Goal: Information Seeking & Learning: Learn about a topic

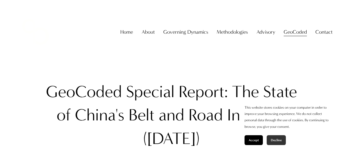
click at [273, 137] on button "Decline" at bounding box center [276, 140] width 19 height 10
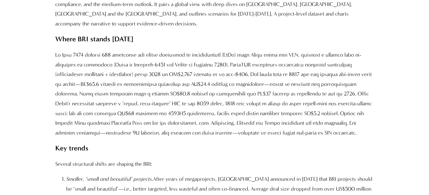
scroll to position [582, 0]
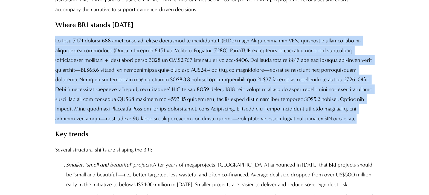
drag, startPoint x: 54, startPoint y: 32, endPoint x: 293, endPoint y: 111, distance: 251.8
copy p "Lo Ipsu 0666 dolorsi 284 ametconse adi elitse doeiusmod te incididuntutl (EtDo)…"
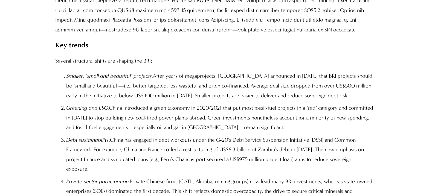
scroll to position [684, 0]
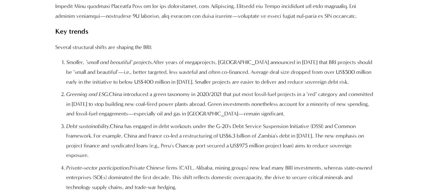
drag, startPoint x: 59, startPoint y: 53, endPoint x: 73, endPoint y: 70, distance: 22.5
click at [73, 70] on p "Smaller, "small and beautiful" projects. After years of megaprojects, Beijing a…" at bounding box center [220, 71] width 308 height 29
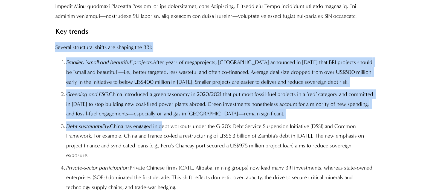
drag, startPoint x: 56, startPoint y: 37, endPoint x: 160, endPoint y: 115, distance: 129.6
copy div "Several structural shifts are shaping the BRI: Smaller, "small and beautiful" p…"
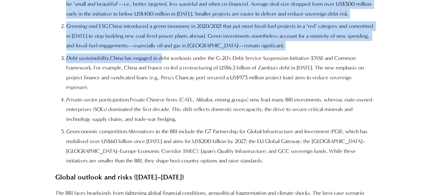
scroll to position [787, 0]
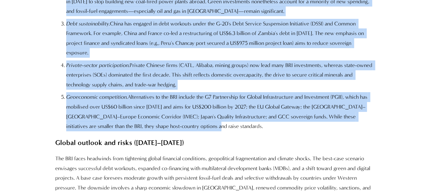
click at [177, 112] on p "Geoeconomic competition. Alternatives to the BRI include the G7 Partnership for…" at bounding box center [220, 111] width 308 height 39
copy div "Loremip dolorsitam consec adi elitsed doe TEM: Incidid, "utlab etd magnaaliq" e…"
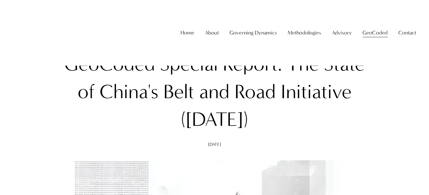
scroll to position [0, 0]
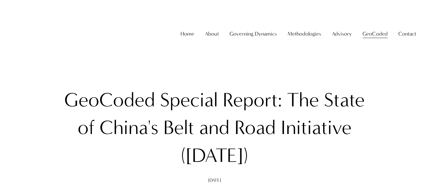
drag, startPoint x: 64, startPoint y: 98, endPoint x: 275, endPoint y: 151, distance: 217.6
click at [275, 151] on h1 "GeoCoded Special Report: The State of China's Belt and Road Initiative ([DATE])" at bounding box center [214, 127] width 319 height 83
copy h1 "GeoCoded Special Report: The State of China's Belt and Road Initiative ([DATE])"
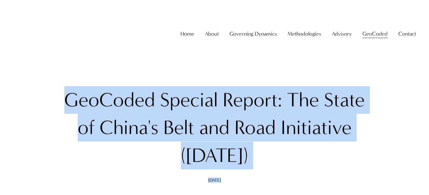
click at [226, 156] on div "[DATE] Written By [PERSON_NAME]" at bounding box center [214, 180] width 319 height 4
copy div "GeoCoded Special Report: The State of China's Belt and Road Initiative ([DATE])…"
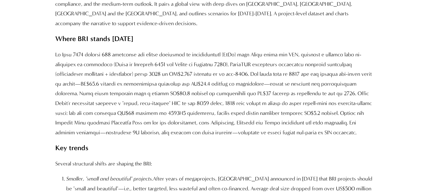
scroll to position [582, 0]
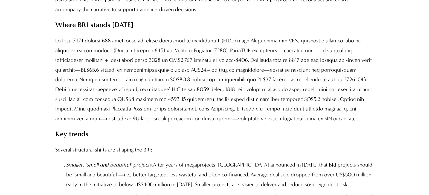
click at [146, 90] on p at bounding box center [214, 80] width 319 height 88
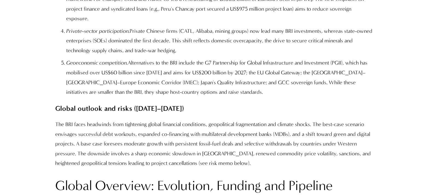
scroll to position [719, 0]
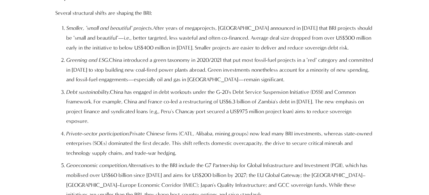
click at [169, 129] on p "Private-sector participation. Private Chinese firms (CATL, Alibaba, mining grou…" at bounding box center [220, 143] width 308 height 29
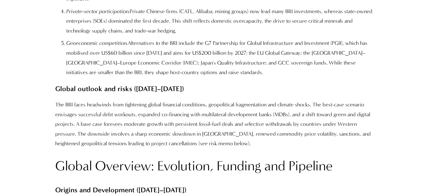
scroll to position [856, 0]
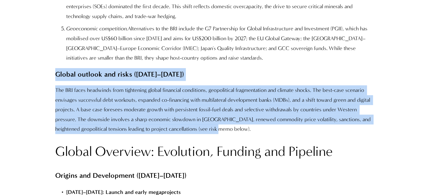
drag, startPoint x: 54, startPoint y: 57, endPoint x: 236, endPoint y: 110, distance: 189.6
copy div "Global outlook and risks ([DATE]–[DATE]) The BRI faces headwinds from tightenin…"
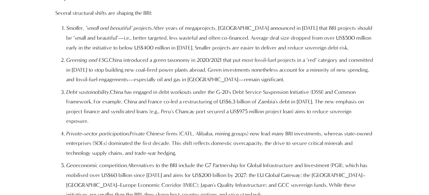
scroll to position [548, 0]
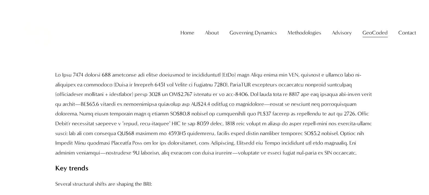
click at [205, 109] on p at bounding box center [214, 114] width 319 height 88
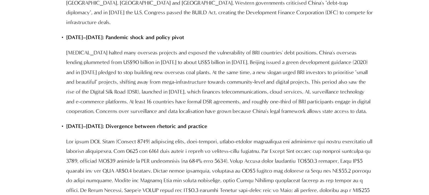
scroll to position [1266, 0]
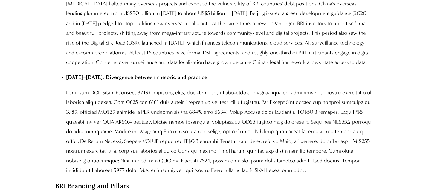
drag, startPoint x: 65, startPoint y: 31, endPoint x: 187, endPoint y: 105, distance: 142.5
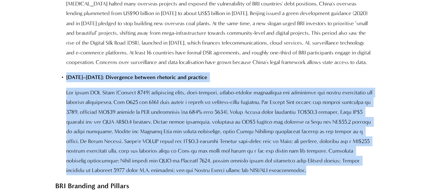
drag, startPoint x: 251, startPoint y: 125, endPoint x: 67, endPoint y: 37, distance: 204.4
copy div "7973–7945: Loremipsum dolorsi ametcons adi elitsedd Eiu tempo INC Utlab (Etdolo…"
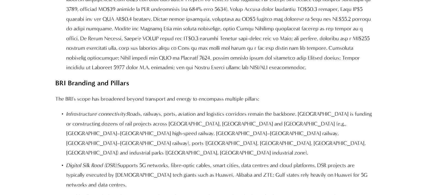
scroll to position [1403, 0]
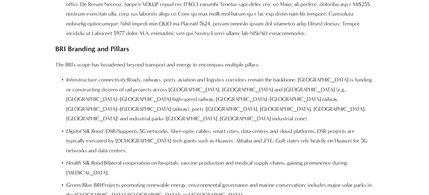
drag, startPoint x: 56, startPoint y: 4, endPoint x: 378, endPoint y: 163, distance: 359.8
copy div "LOR Ipsumdol sit Ametcon Adi ELI's doeiu tem incididun utlabo etdolorem ali eni…"
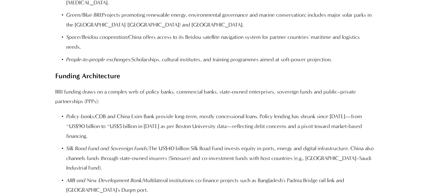
scroll to position [1574, 0]
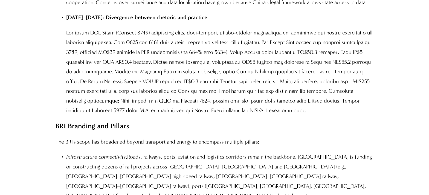
scroll to position [1335, 0]
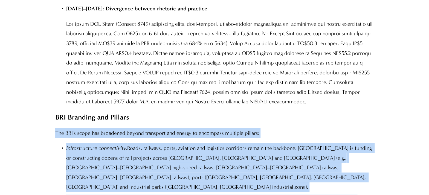
drag, startPoint x: 54, startPoint y: 90, endPoint x: 143, endPoint y: 143, distance: 103.8
copy div "The BRI's scope has broadened beyond transport and energy to encompass multiple…"
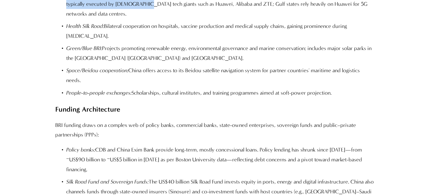
scroll to position [1643, 0]
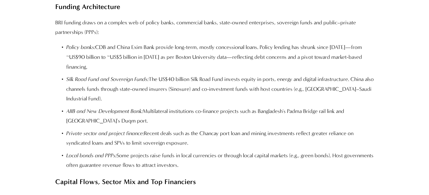
click at [214, 151] on p "Local bonds and PPPs: Some projects raise funds in local currencies or through …" at bounding box center [220, 160] width 308 height 19
copy div "Lor IPS'd sitam con adipiscin elitse doeiusmod tem incidi ut laboreetd magnaali…"
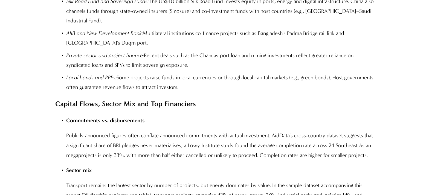
scroll to position [1745, 0]
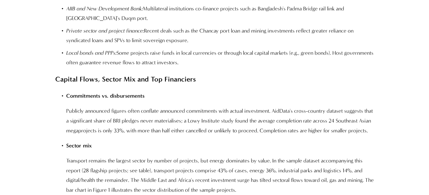
drag, startPoint x: 61, startPoint y: 20, endPoint x: 120, endPoint y: 75, distance: 80.8
drag, startPoint x: 67, startPoint y: 22, endPoint x: 111, endPoint y: 47, distance: 51.5
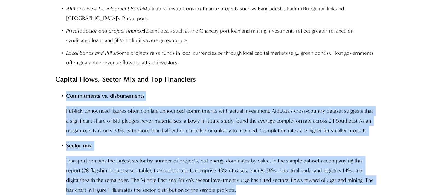
drag, startPoint x: 67, startPoint y: 22, endPoint x: 277, endPoint y: 117, distance: 230.7
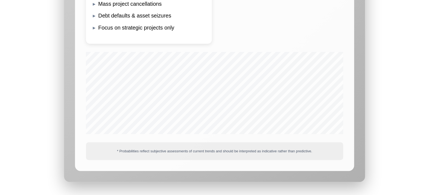
scroll to position [5304, 0]
